Goal: Task Accomplishment & Management: Use online tool/utility

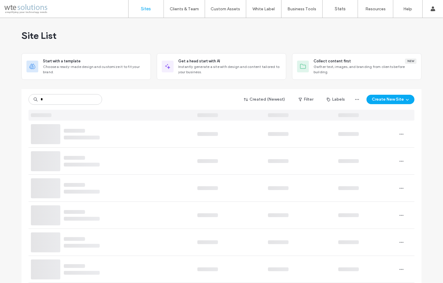
type input "*"
type input "********"
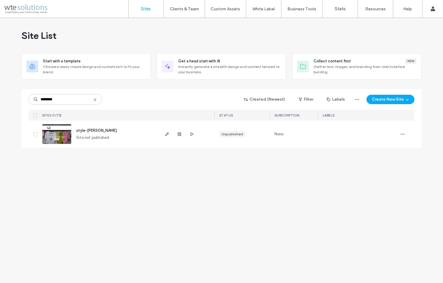
click at [62, 132] on img at bounding box center [56, 144] width 29 height 40
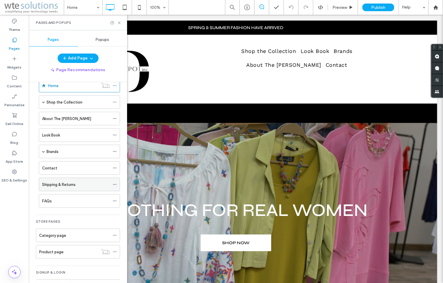
click at [61, 185] on label "Shipping & Returns" at bounding box center [59, 184] width 34 height 10
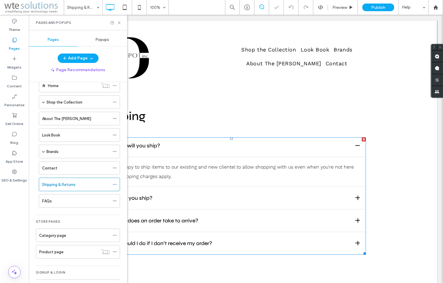
scroll to position [198, 0]
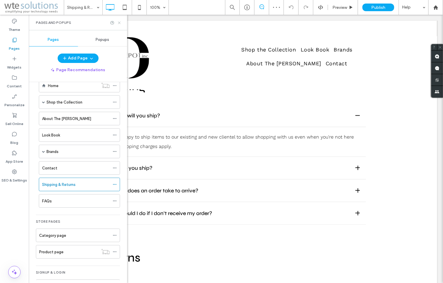
click at [120, 23] on icon at bounding box center [119, 23] width 4 height 4
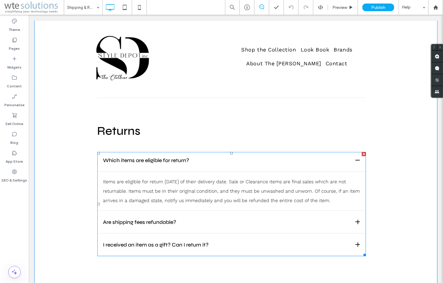
scroll to position [327, 0]
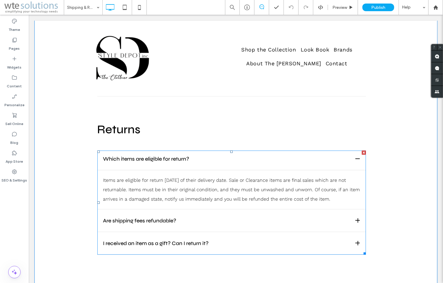
click at [197, 181] on span at bounding box center [231, 202] width 268 height 104
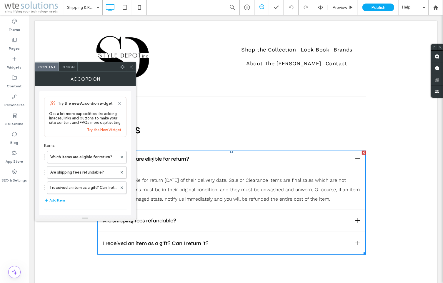
click at [198, 180] on p "Items are eligible for return within 14 days of their delivery date. Sale or Cl…" at bounding box center [231, 189] width 257 height 28
click at [84, 158] on label "Which items are eligible for return?" at bounding box center [83, 157] width 67 height 12
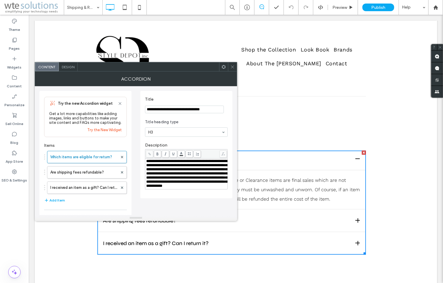
click at [177, 168] on span "**********" at bounding box center [186, 173] width 81 height 29
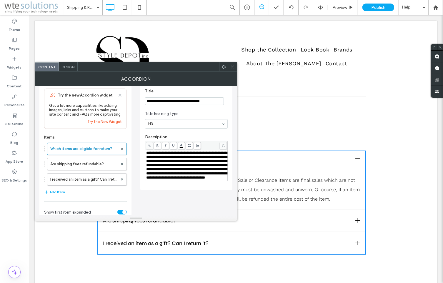
scroll to position [9, 0]
click at [187, 167] on span "**********" at bounding box center [186, 164] width 81 height 29
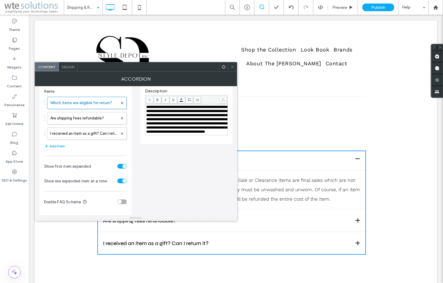
scroll to position [57, 0]
click at [234, 67] on icon at bounding box center [232, 67] width 4 height 4
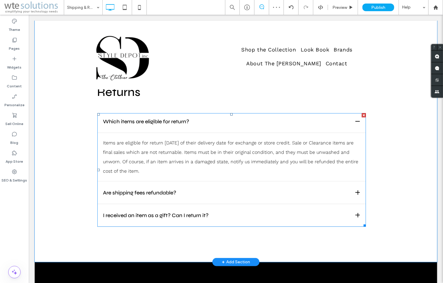
scroll to position [366, 0]
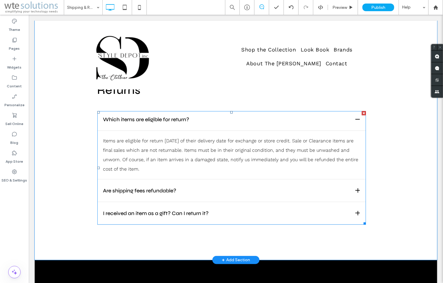
click at [354, 213] on span at bounding box center [231, 167] width 268 height 113
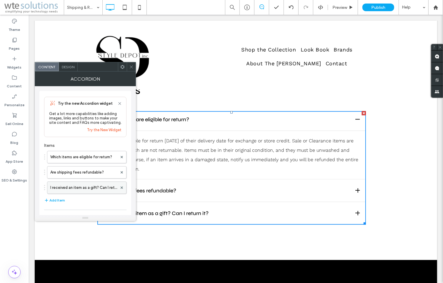
click at [72, 192] on label "I received an item as a gift? Can I return it?" at bounding box center [83, 188] width 67 height 12
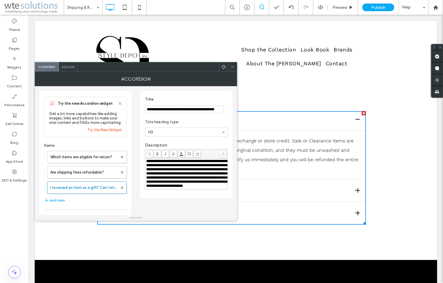
click at [195, 168] on span "**********" at bounding box center [186, 173] width 81 height 29
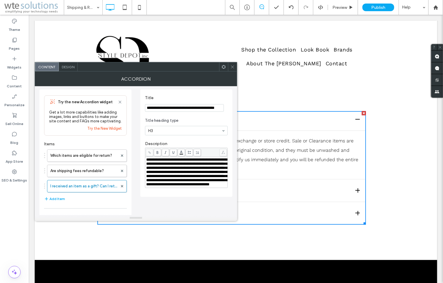
click at [233, 67] on use at bounding box center [232, 66] width 3 height 3
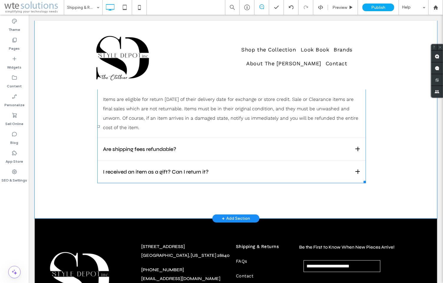
scroll to position [406, 0]
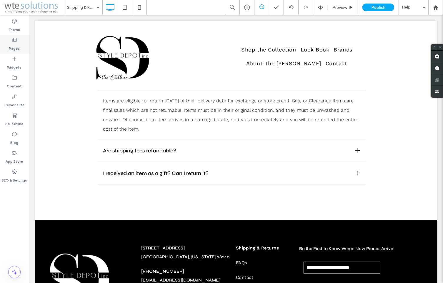
click at [17, 47] on label "Pages" at bounding box center [14, 47] width 11 height 8
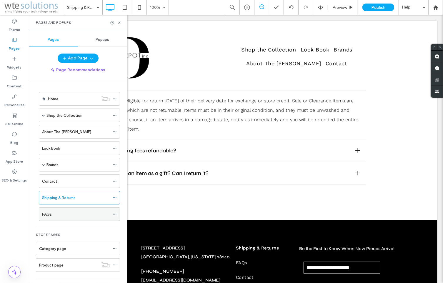
click at [52, 213] on div "FAQs" at bounding box center [76, 214] width 68 height 6
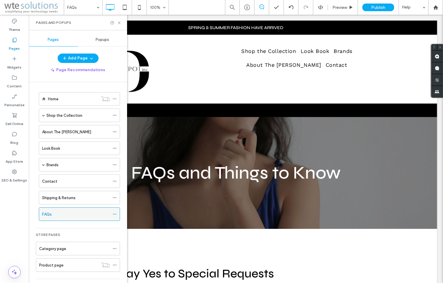
scroll to position [0, 0]
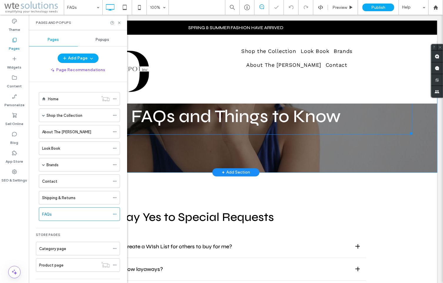
scroll to position [68, 0]
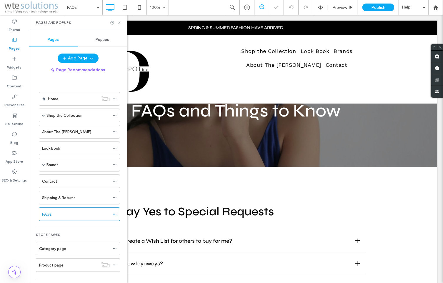
click at [120, 23] on icon at bounding box center [119, 23] width 4 height 4
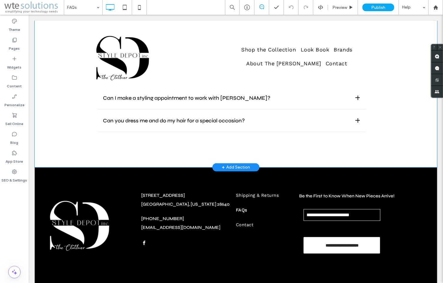
scroll to position [312, 0]
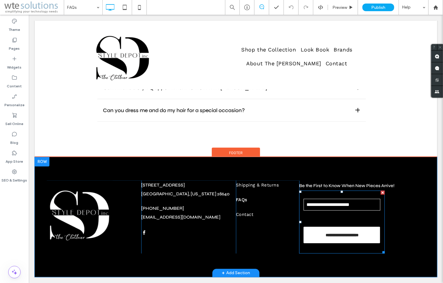
click at [327, 204] on input "email" at bounding box center [341, 204] width 77 height 12
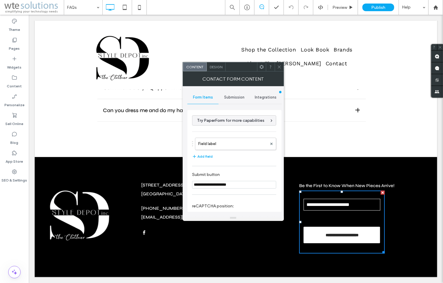
click at [228, 97] on span "Submission" at bounding box center [234, 97] width 20 height 5
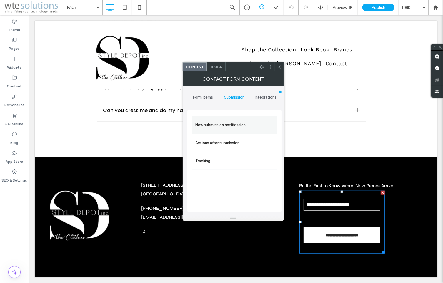
click at [222, 124] on label "New submission notification" at bounding box center [234, 125] width 78 height 12
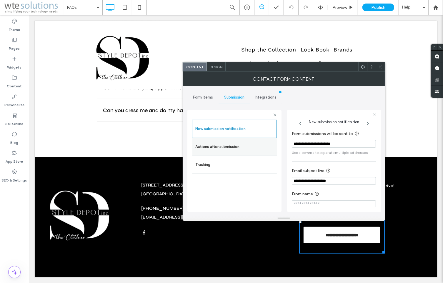
click at [216, 148] on label "Actions after submission" at bounding box center [234, 147] width 78 height 12
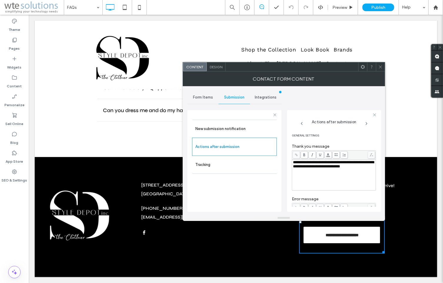
click at [202, 97] on span "Form Items" at bounding box center [203, 97] width 20 height 5
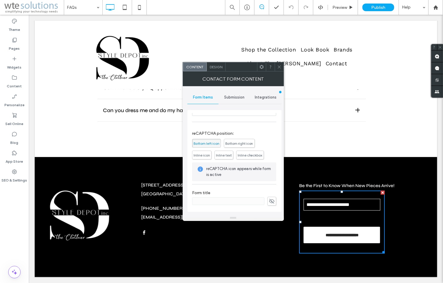
scroll to position [75, 0]
click at [256, 98] on span "Integrations" at bounding box center [266, 97] width 22 height 5
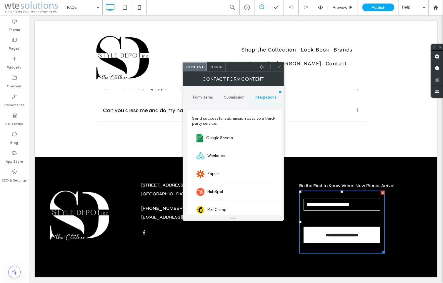
click at [226, 98] on span "Submission" at bounding box center [234, 97] width 20 height 5
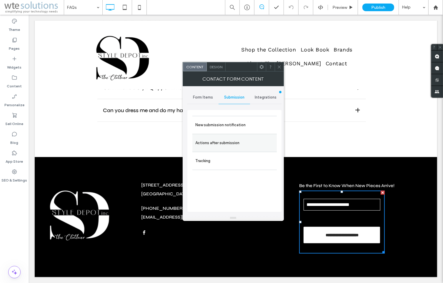
click at [215, 143] on label "Actions after submission" at bounding box center [234, 143] width 78 height 12
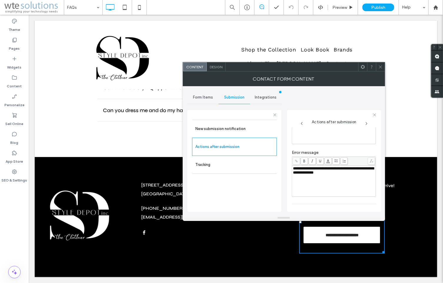
scroll to position [47, 0]
click at [309, 172] on span "**********" at bounding box center [333, 169] width 81 height 8
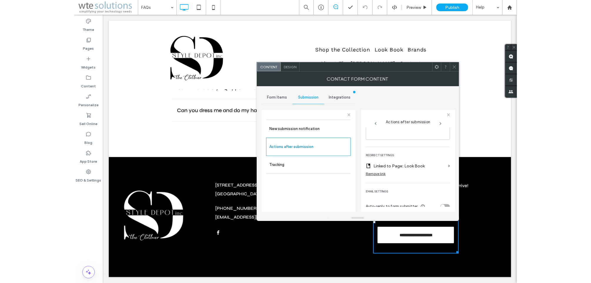
scroll to position [109, 0]
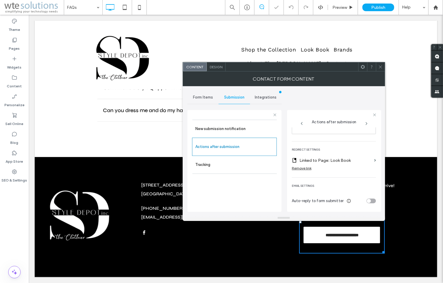
click at [217, 70] on div "Design" at bounding box center [216, 66] width 19 height 9
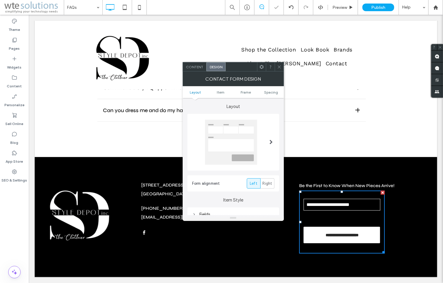
click at [259, 66] on use at bounding box center [261, 67] width 4 height 4
click at [280, 65] on icon at bounding box center [279, 67] width 4 height 4
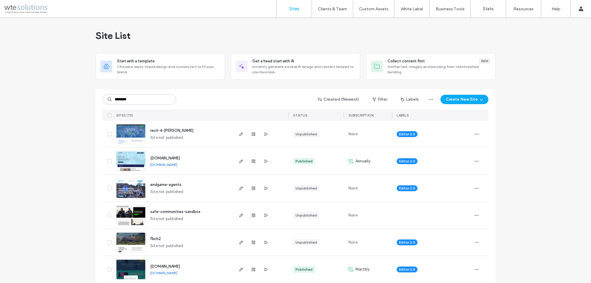
type input "********"
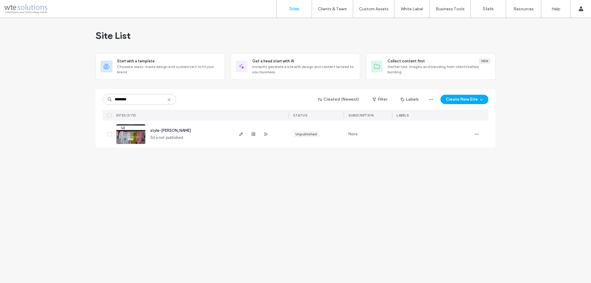
click at [135, 132] on img at bounding box center [130, 144] width 29 height 40
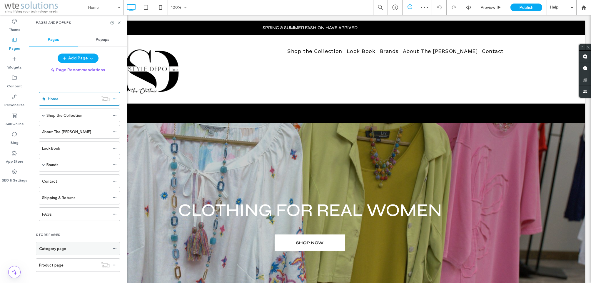
scroll to position [29, 0]
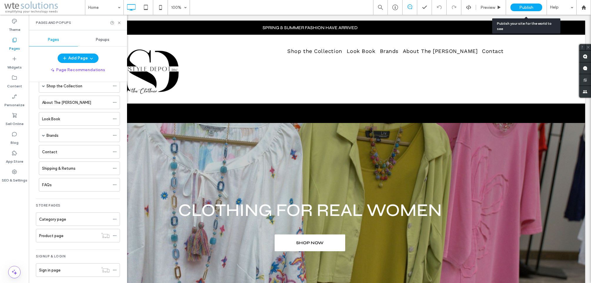
click at [526, 6] on span "Publish" at bounding box center [526, 7] width 14 height 5
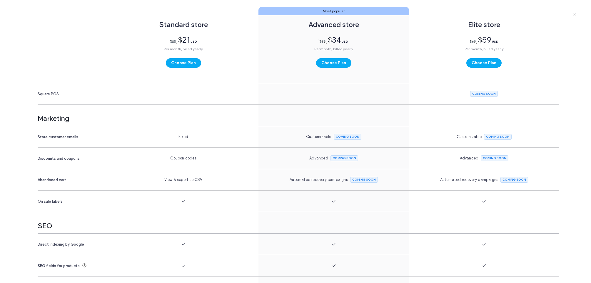
scroll to position [957, 0]
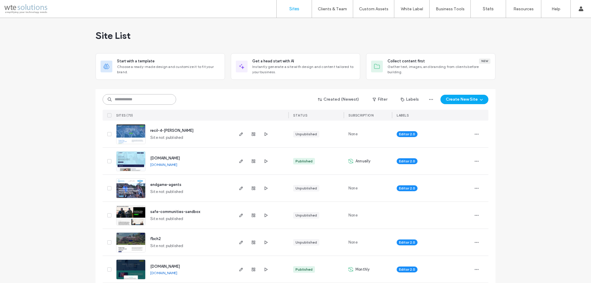
click at [153, 103] on input at bounding box center [139, 99] width 73 height 11
type input "********"
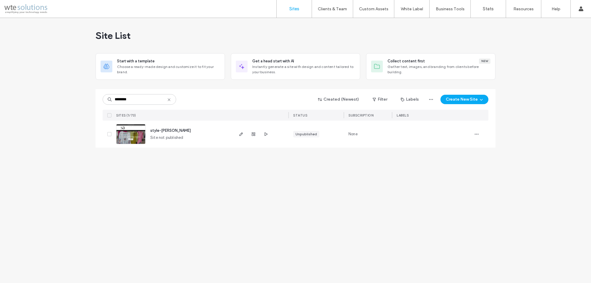
click at [156, 130] on span "style-clothier" at bounding box center [170, 130] width 41 height 4
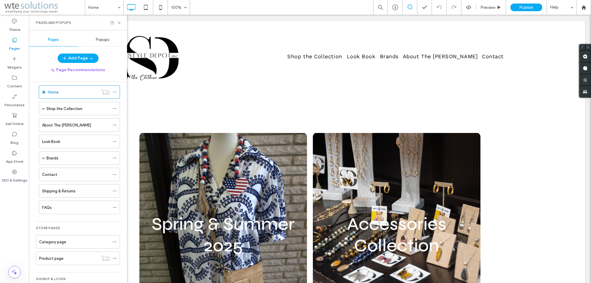
scroll to position [375, 0]
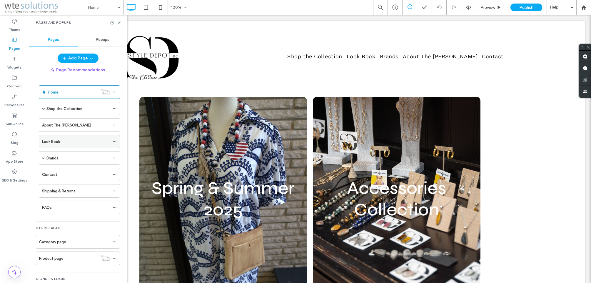
click at [69, 141] on div "Look Book" at bounding box center [76, 141] width 68 height 6
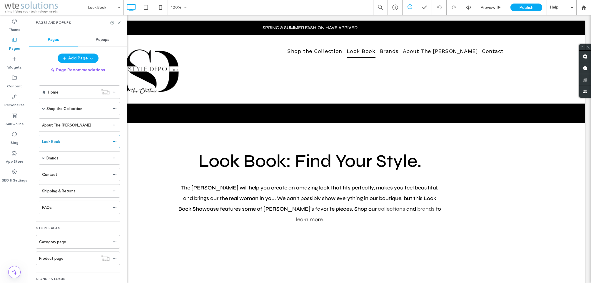
scroll to position [0, 0]
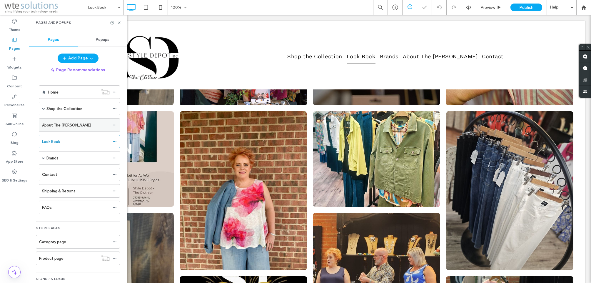
scroll to position [451, 0]
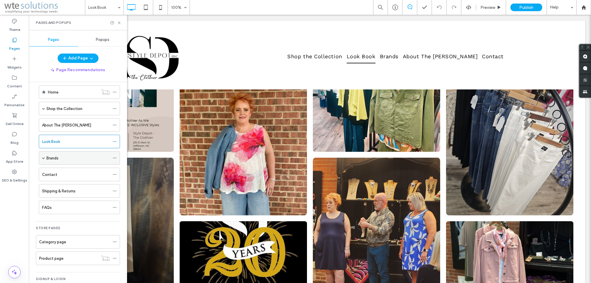
click at [52, 158] on label "Brands" at bounding box center [52, 158] width 12 height 10
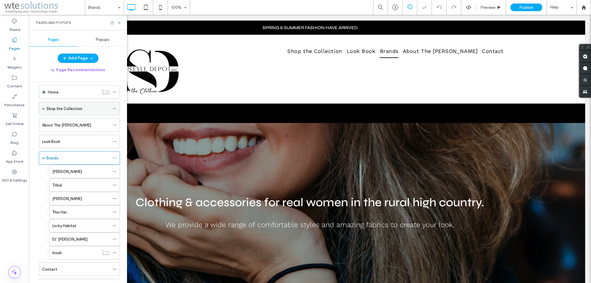
click at [53, 103] on div "Shop the Collection" at bounding box center [77, 108] width 63 height 13
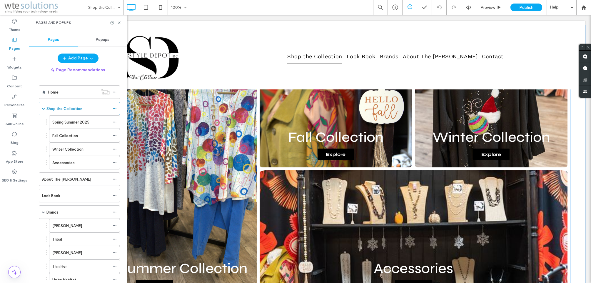
scroll to position [312, 0]
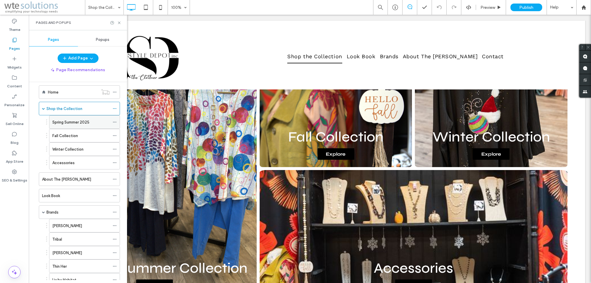
click at [65, 123] on label "Spring Summer 2025" at bounding box center [70, 122] width 37 height 10
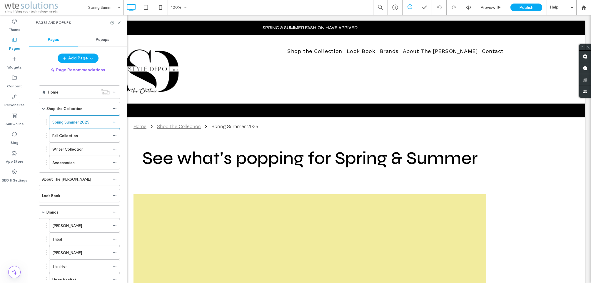
scroll to position [0, 0]
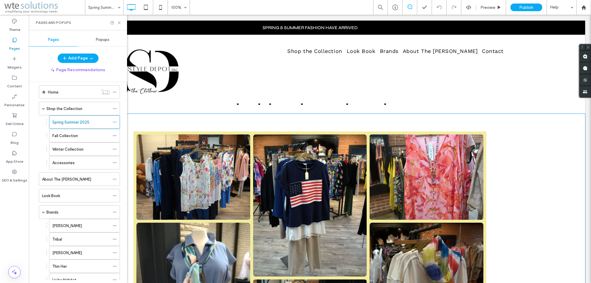
scroll to position [70, 0]
